Goal: Task Accomplishment & Management: Use online tool/utility

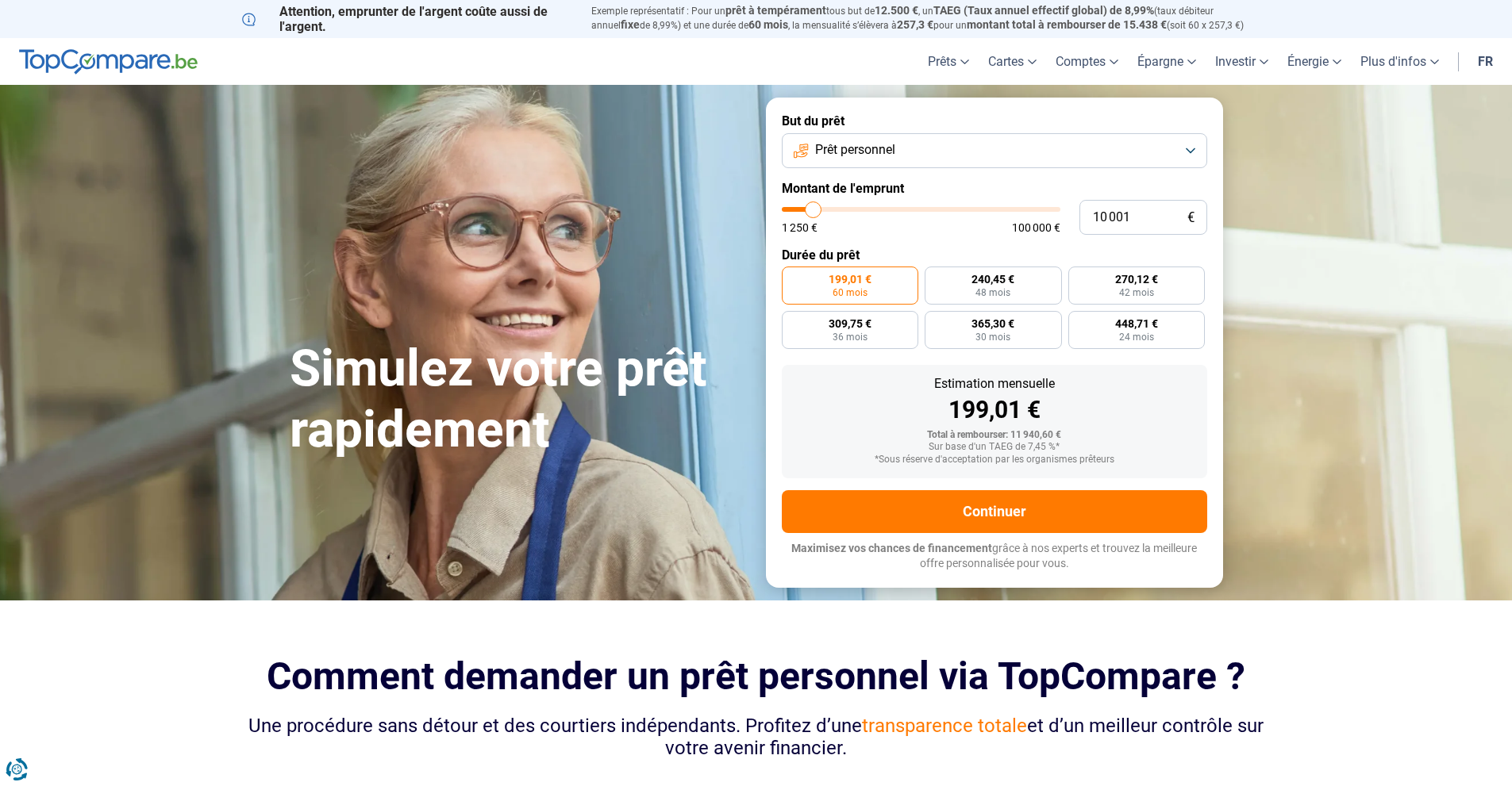
type input "5 750"
type input "5750"
type input "5 250"
type input "5250"
type input "4 000"
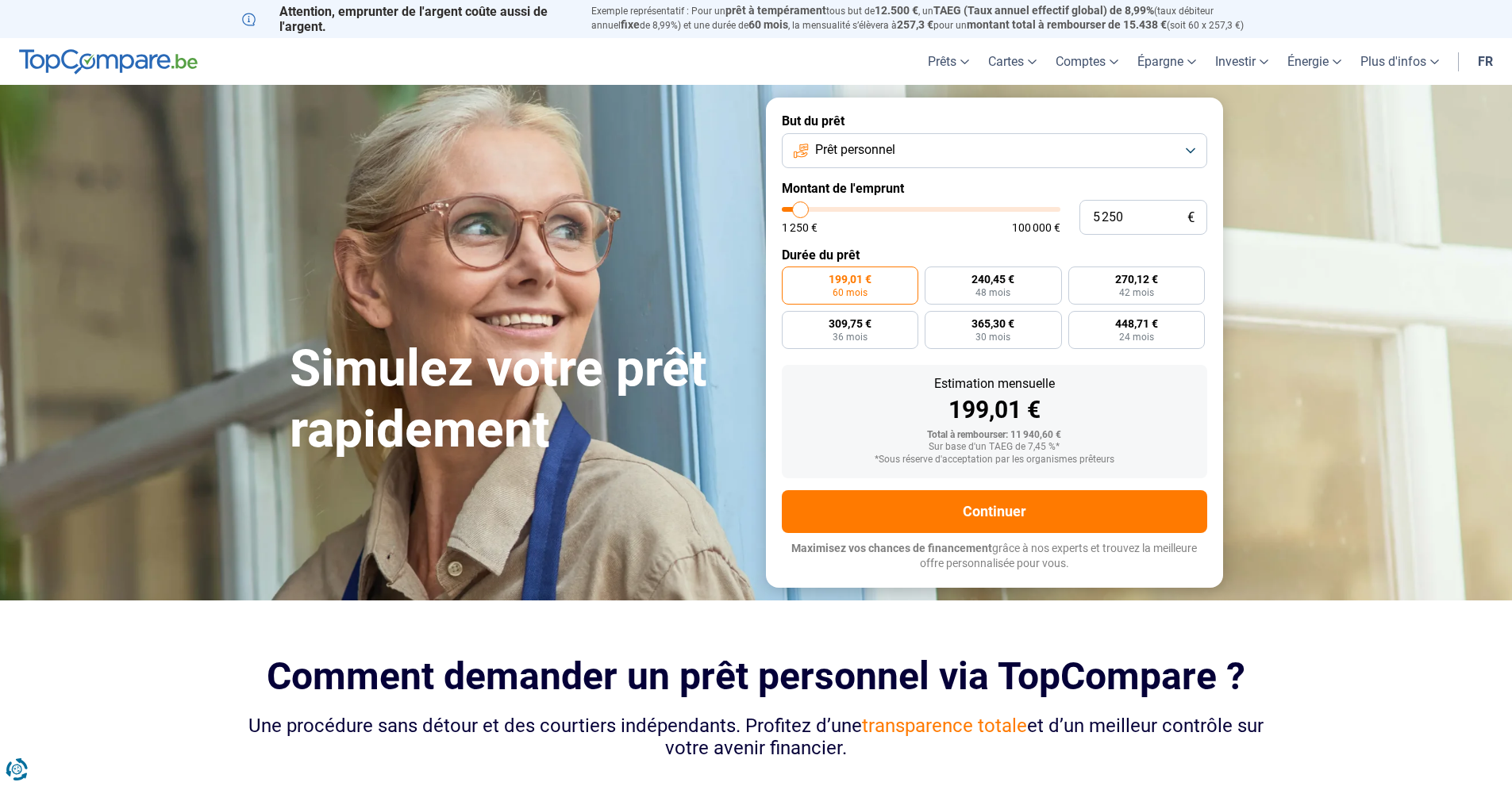
type input "4000"
type input "3 500"
type input "3500"
type input "1 500"
type input "1500"
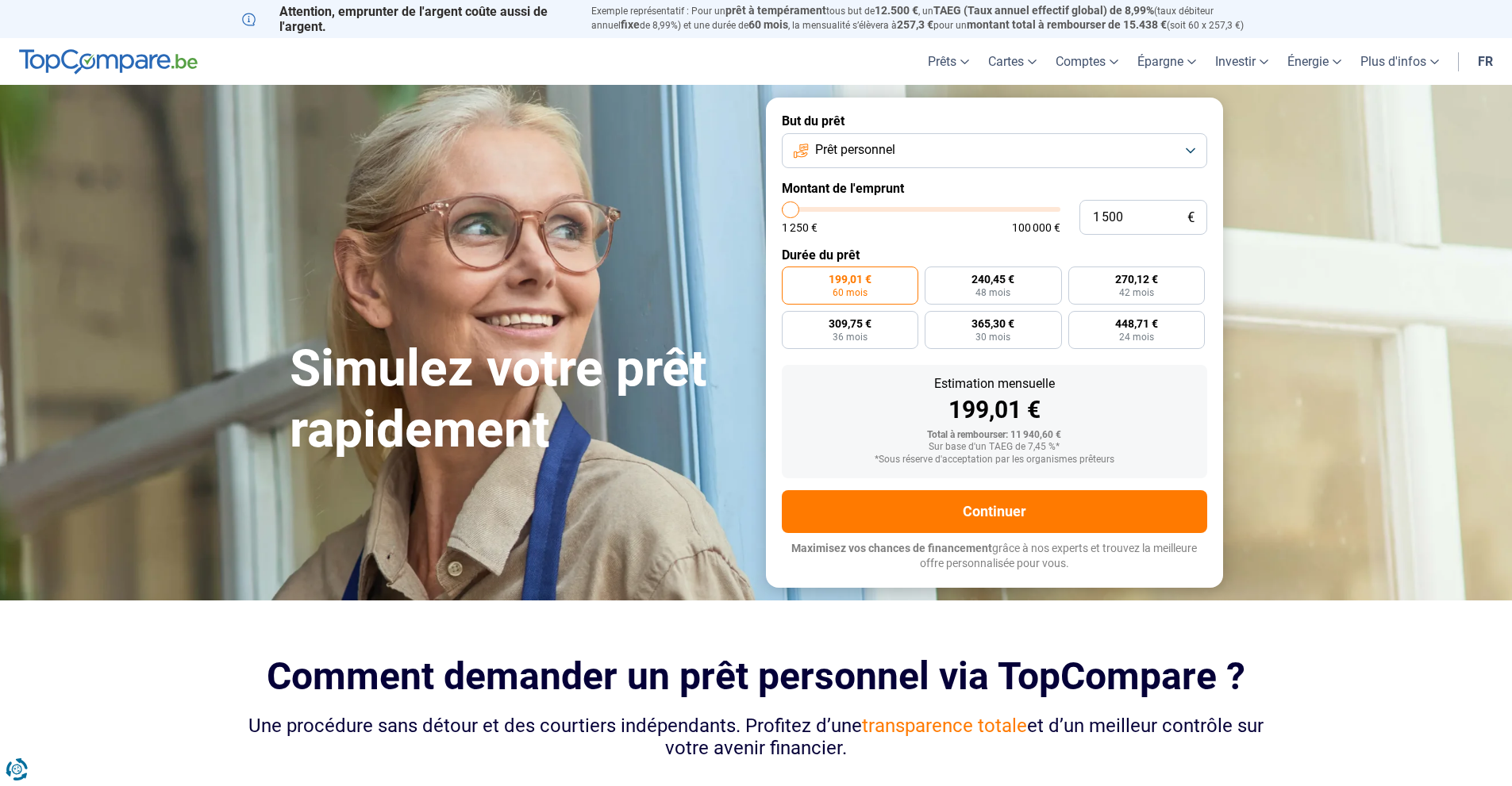
type input "1 250"
drag, startPoint x: 808, startPoint y: 207, endPoint x: 766, endPoint y: 210, distance: 42.1
type input "1250"
click at [782, 210] on input "range" at bounding box center [921, 209] width 278 height 5
radio input "true"
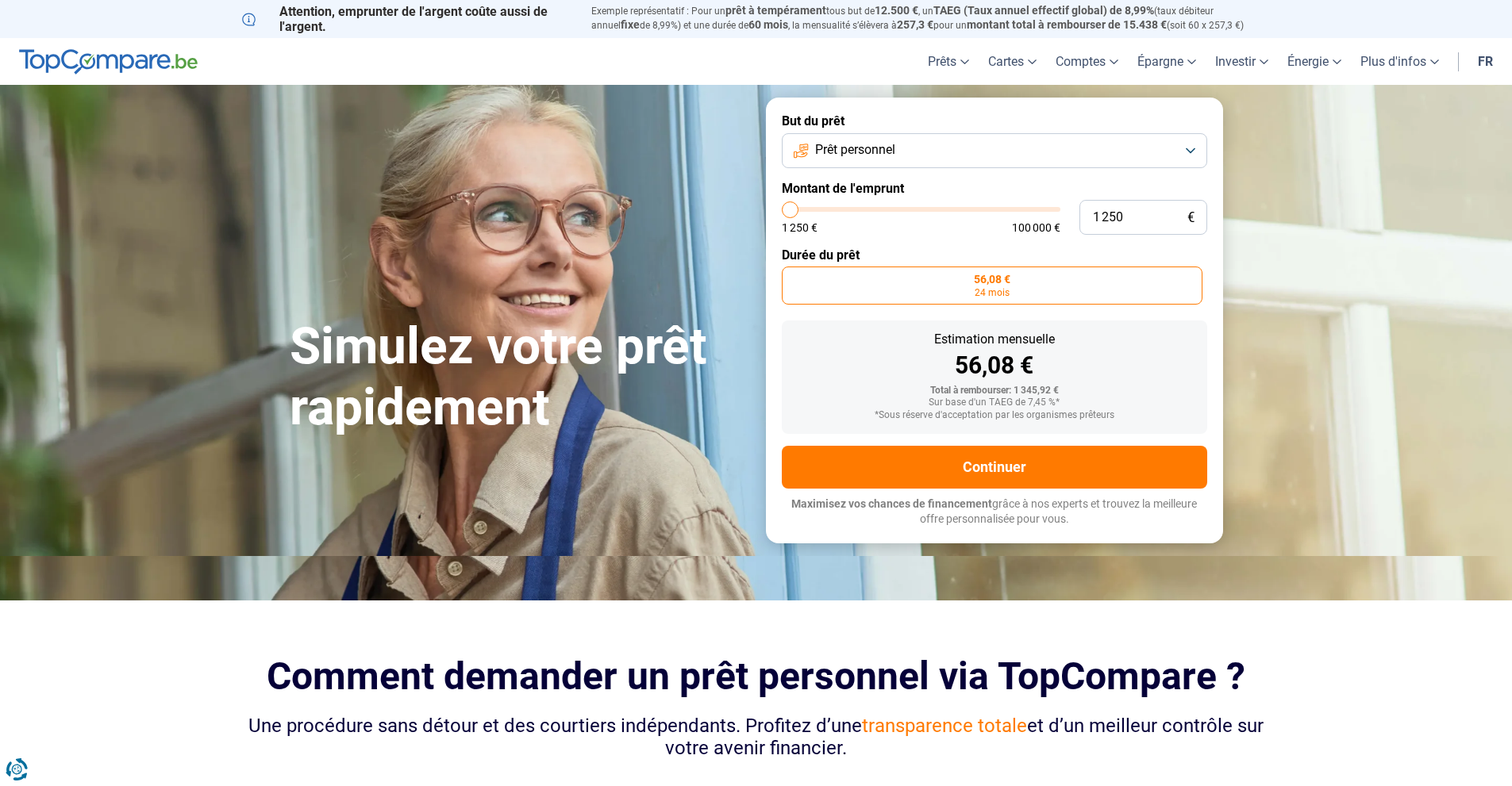
click at [942, 290] on label "56,08 € 24 mois" at bounding box center [992, 286] width 421 height 38
click at [792, 277] on input "56,08 € 24 mois" at bounding box center [787, 272] width 11 height 11
click at [1014, 278] on label "56,08 € 24 mois" at bounding box center [992, 286] width 421 height 38
click at [792, 277] on input "56,08 € 24 mois" at bounding box center [787, 272] width 11 height 11
click at [1007, 134] on button "Prêt personnel" at bounding box center [995, 150] width 425 height 35
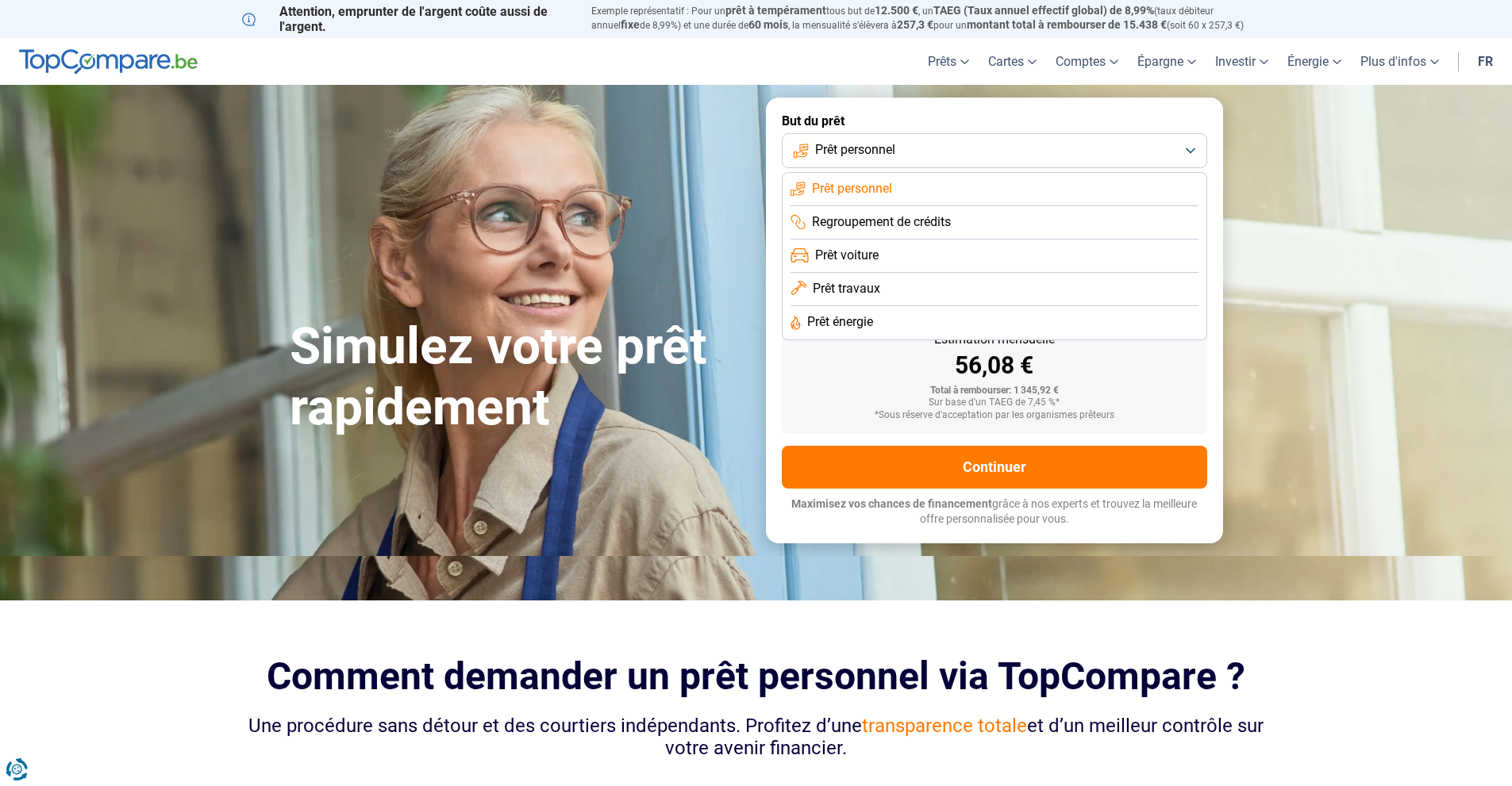
click at [1007, 134] on button "Prêt personnel" at bounding box center [995, 150] width 425 height 35
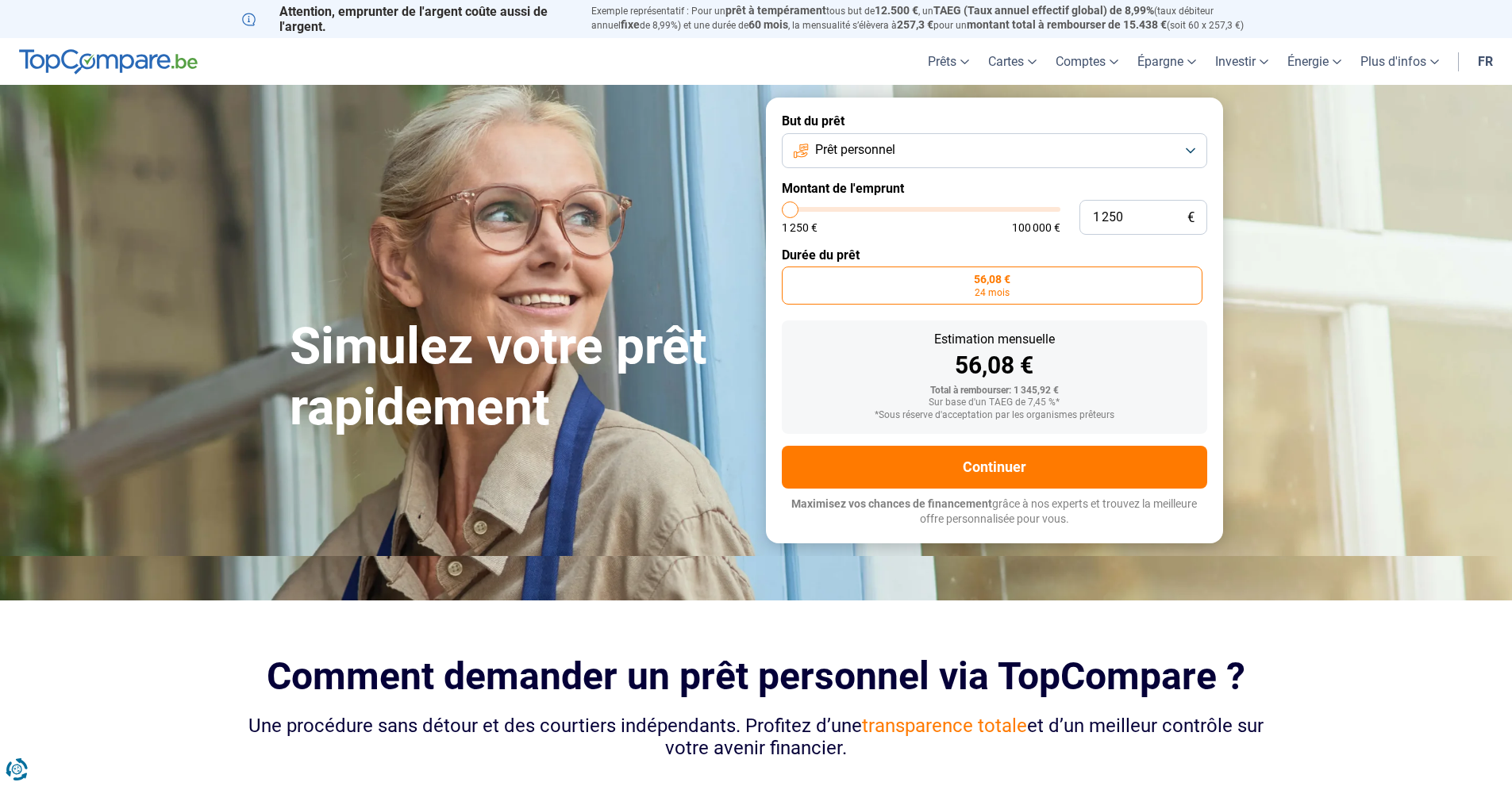
click at [1007, 134] on button "Prêt personnel" at bounding box center [995, 150] width 425 height 35
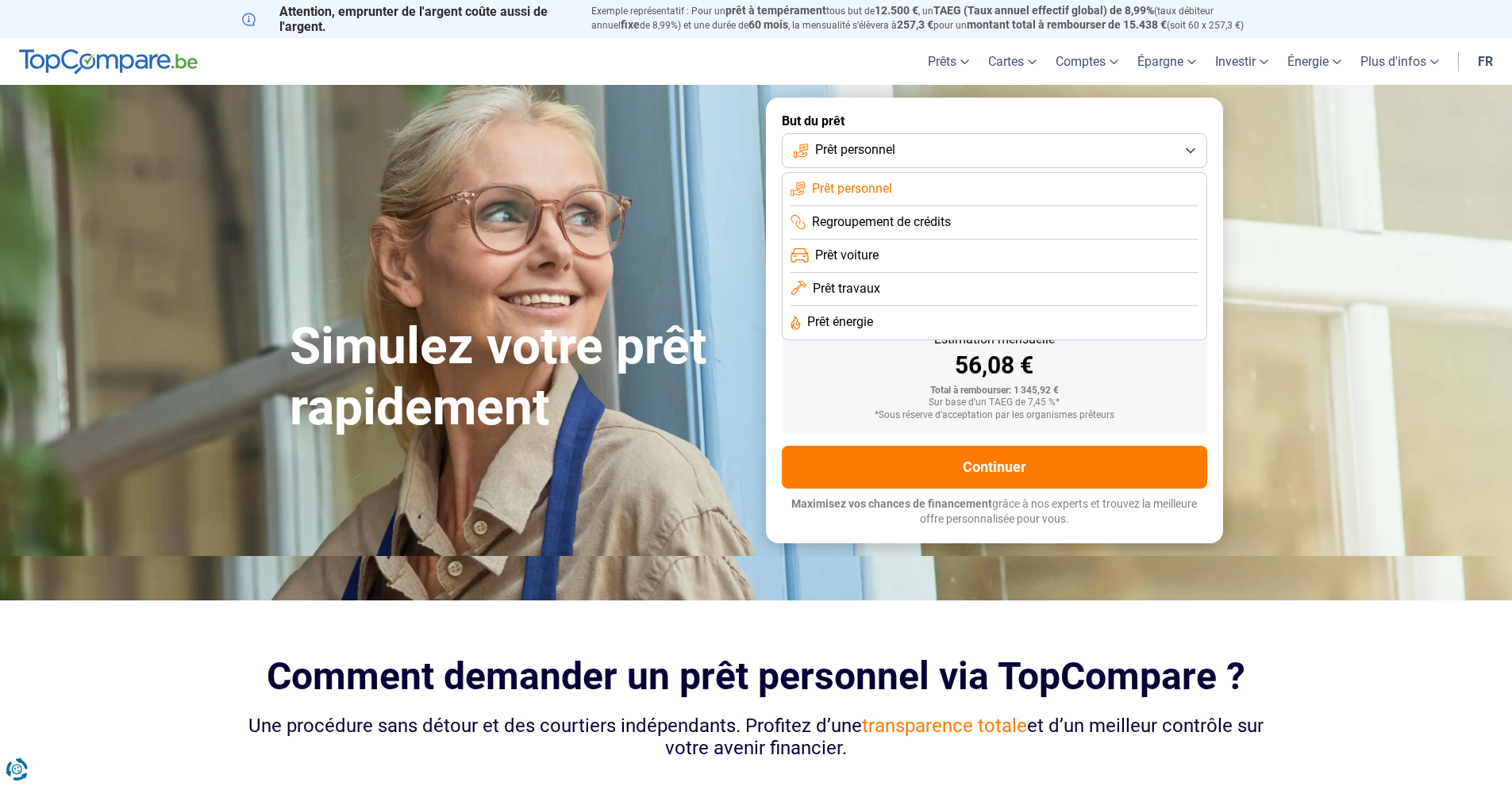
click at [1007, 134] on button "Prêt personnel" at bounding box center [995, 150] width 425 height 35
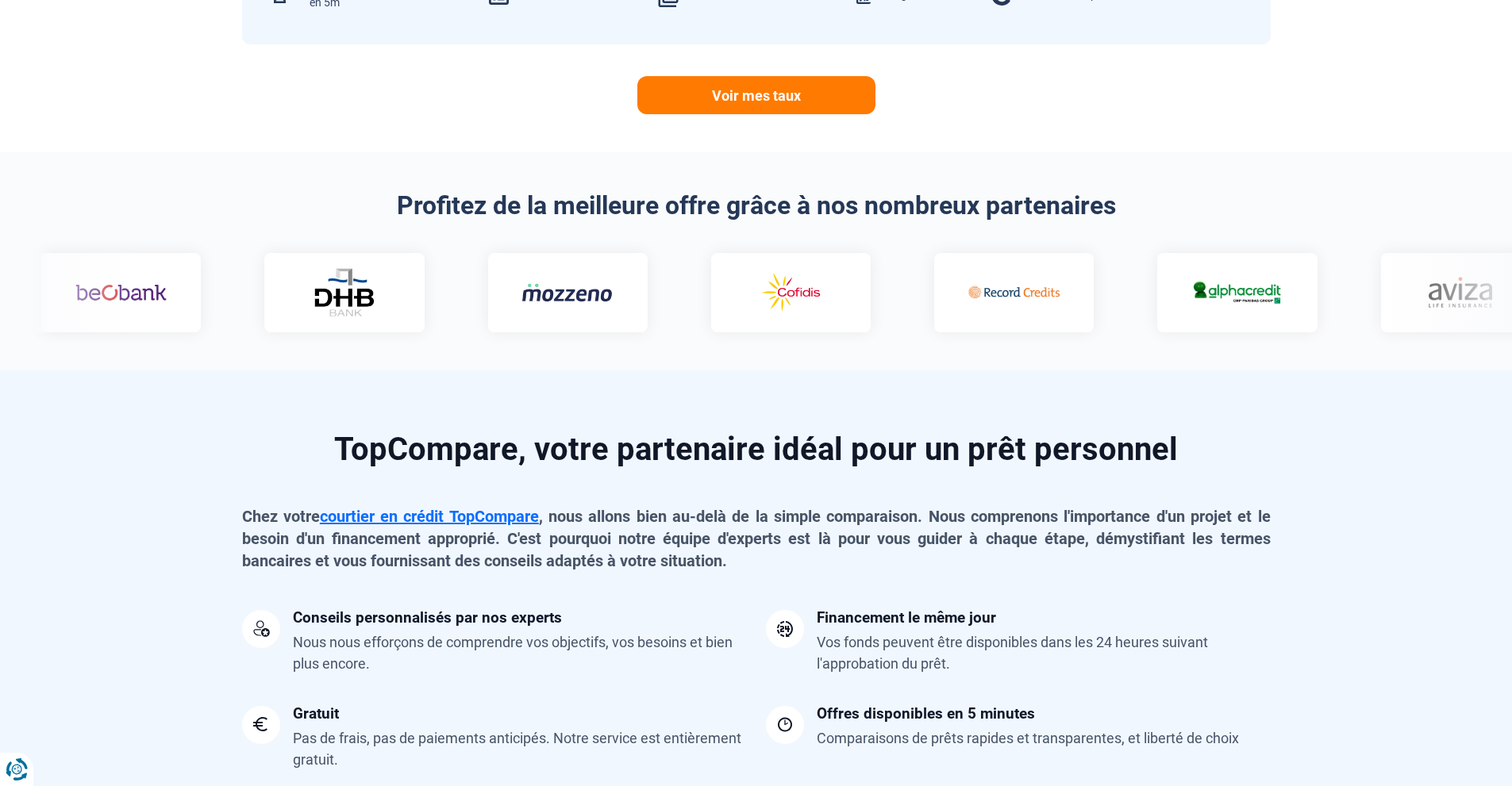
scroll to position [423, 0]
